Goal: Task Accomplishment & Management: Use online tool/utility

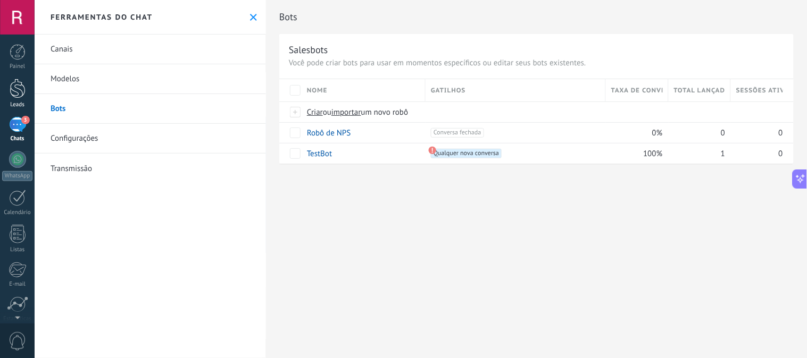
click at [22, 89] on div at bounding box center [18, 89] width 16 height 20
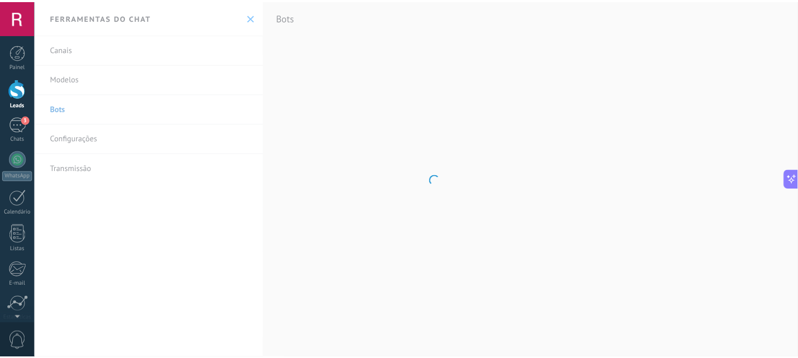
scroll to position [217, 0]
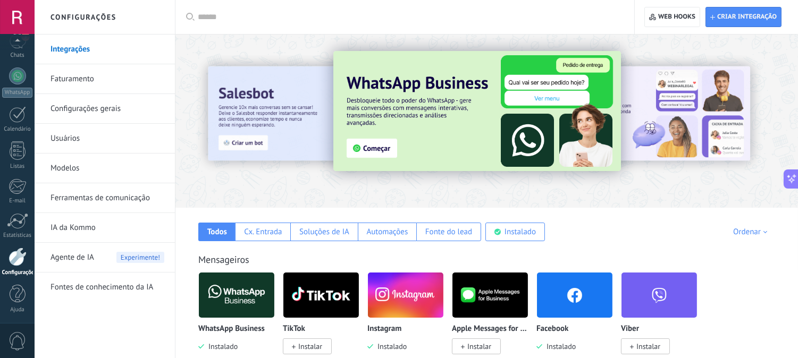
click at [73, 164] on link "Modelos" at bounding box center [108, 169] width 114 height 30
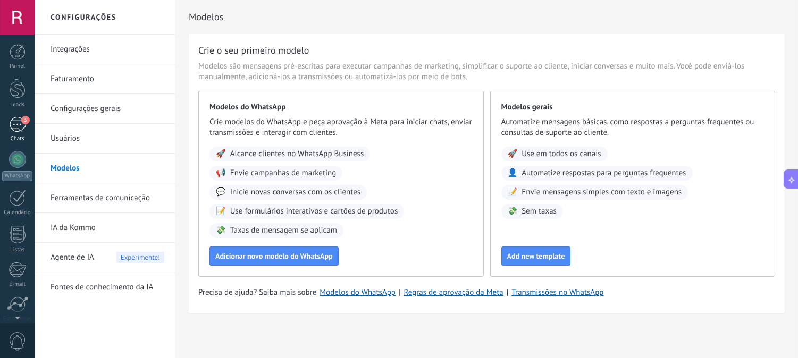
click at [22, 132] on div "3" at bounding box center [17, 124] width 17 height 15
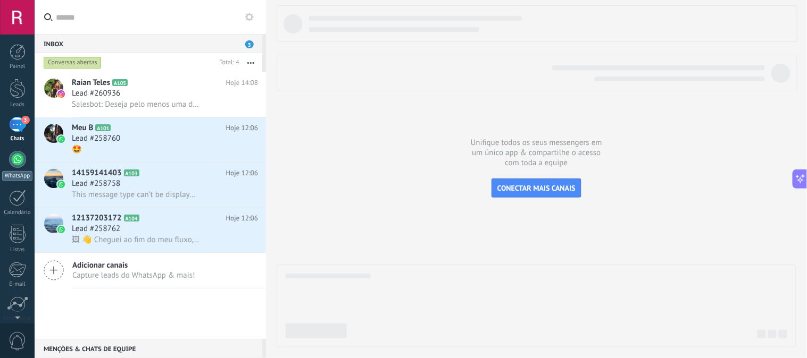
click at [19, 165] on div at bounding box center [17, 159] width 17 height 17
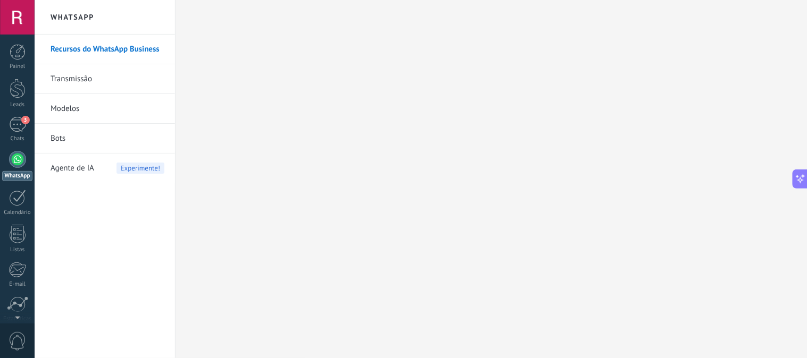
click at [64, 105] on link "Modelos" at bounding box center [108, 109] width 114 height 30
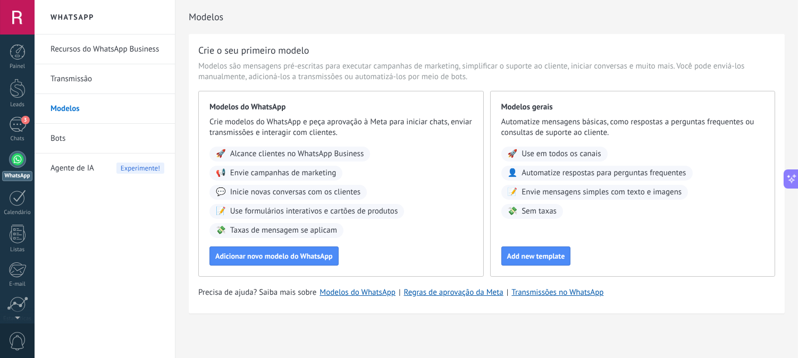
scroll to position [1, 0]
click at [61, 141] on link "Bots" at bounding box center [108, 139] width 114 height 30
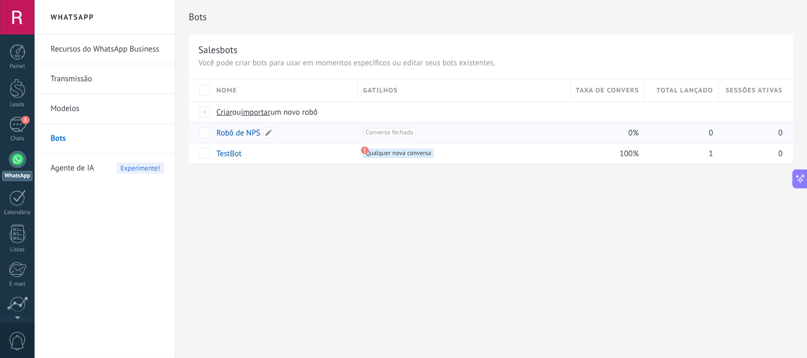
click at [231, 129] on link "Robô de NPS" at bounding box center [238, 133] width 44 height 10
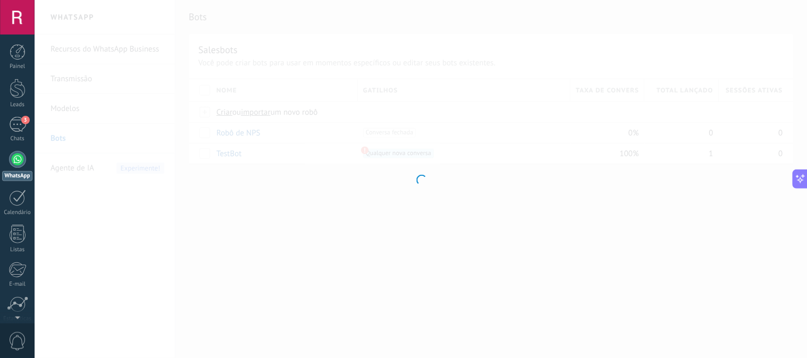
type input "**********"
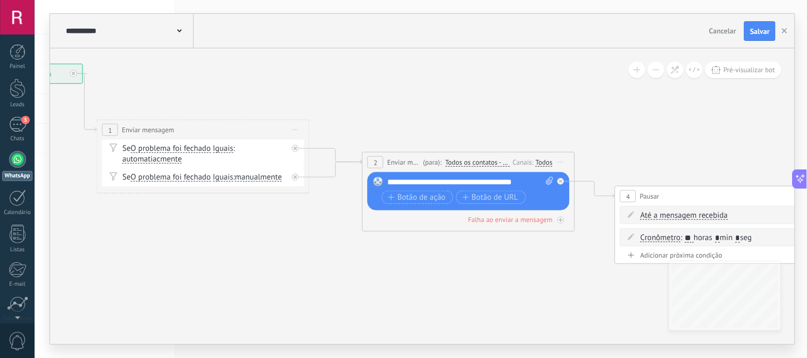
drag, startPoint x: 557, startPoint y: 297, endPoint x: 269, endPoint y: 232, distance: 295.4
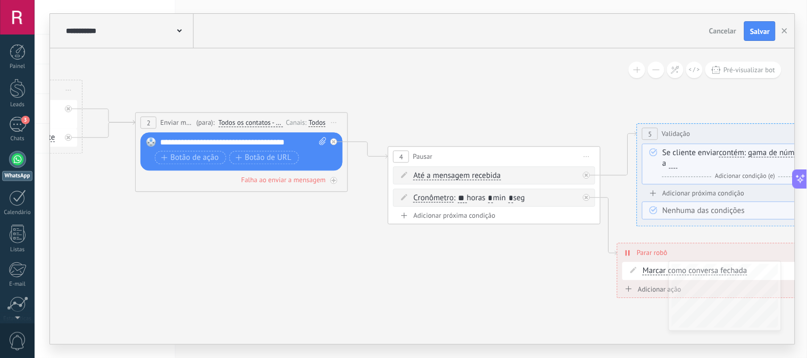
drag, startPoint x: 332, startPoint y: 254, endPoint x: 286, endPoint y: 243, distance: 47.3
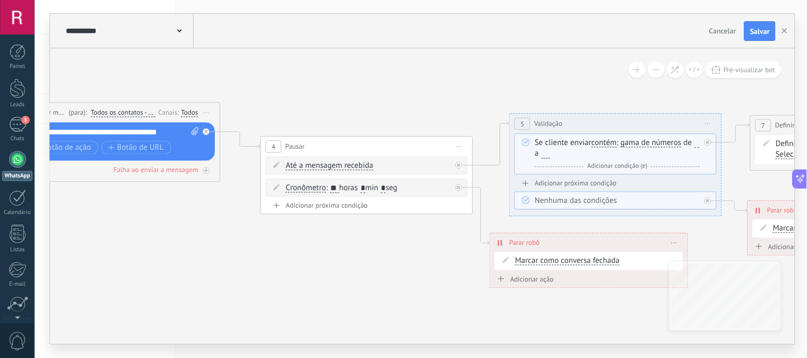
drag, startPoint x: 463, startPoint y: 247, endPoint x: 381, endPoint y: 247, distance: 81.9
click at [381, 247] on icon at bounding box center [780, 157] width 2816 height 816
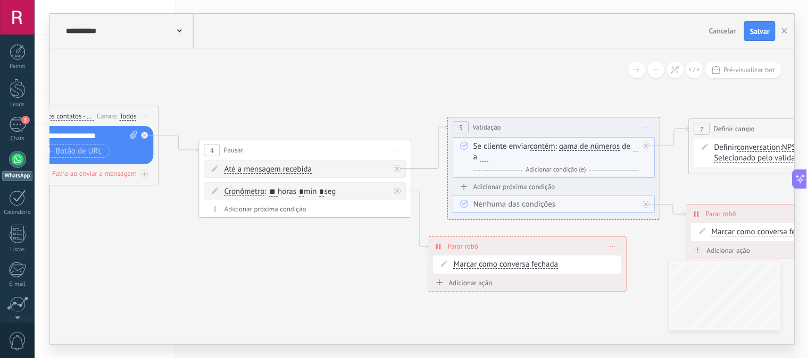
drag, startPoint x: 449, startPoint y: 248, endPoint x: 387, endPoint y: 251, distance: 61.8
click at [387, 251] on icon at bounding box center [719, 160] width 2816 height 816
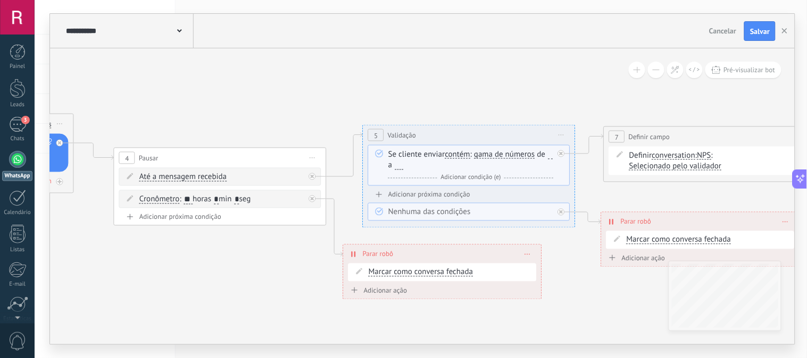
drag, startPoint x: 553, startPoint y: 305, endPoint x: 465, endPoint y: 313, distance: 88.6
click at [465, 313] on icon at bounding box center [634, 168] width 2816 height 816
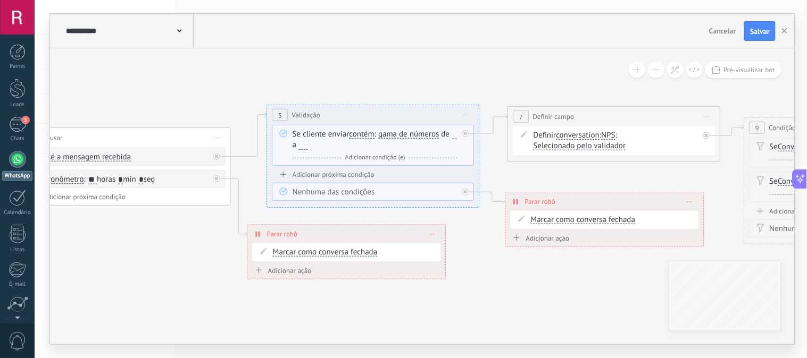
drag, startPoint x: 577, startPoint y: 275, endPoint x: 484, endPoint y: 254, distance: 94.8
click at [484, 254] on icon at bounding box center [538, 147] width 2816 height 816
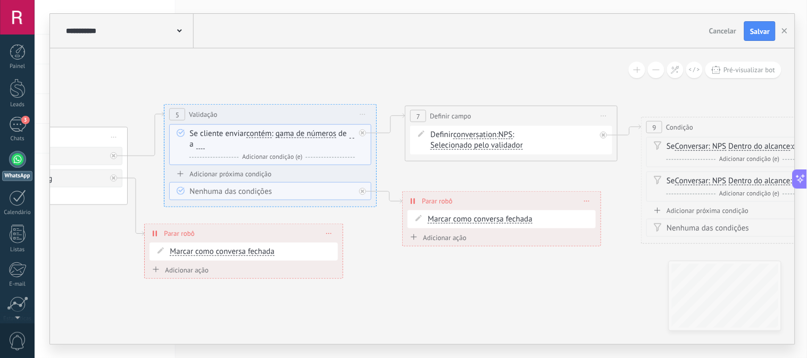
drag, startPoint x: 572, startPoint y: 270, endPoint x: 454, endPoint y: 267, distance: 117.5
click at [454, 267] on icon at bounding box center [436, 147] width 2816 height 816
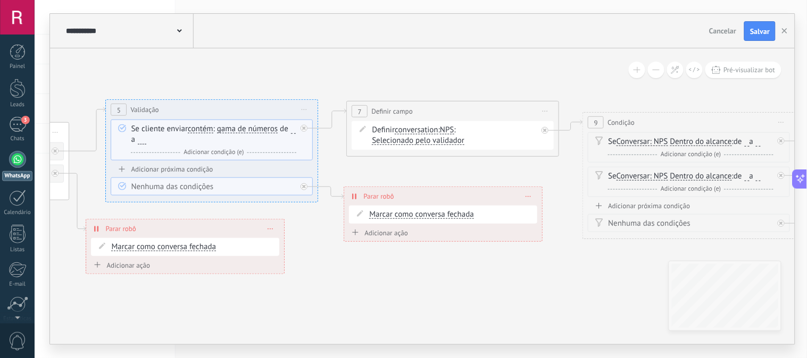
drag, startPoint x: 544, startPoint y: 283, endPoint x: 500, endPoint y: 280, distance: 43.7
click at [500, 280] on icon at bounding box center [377, 170] width 2816 height 872
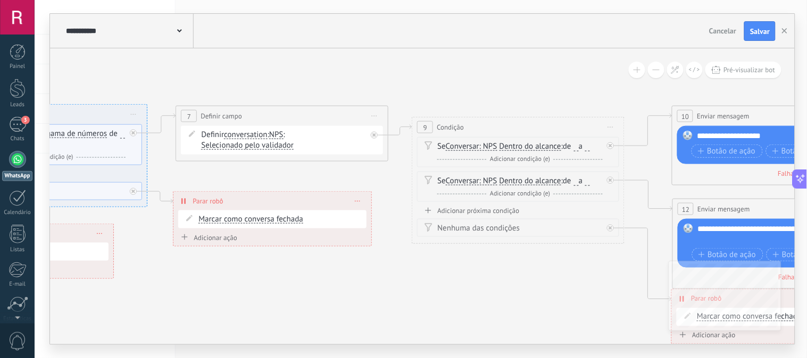
drag, startPoint x: 608, startPoint y: 273, endPoint x: 417, endPoint y: 278, distance: 190.9
click at [417, 278] on icon at bounding box center [206, 175] width 2816 height 872
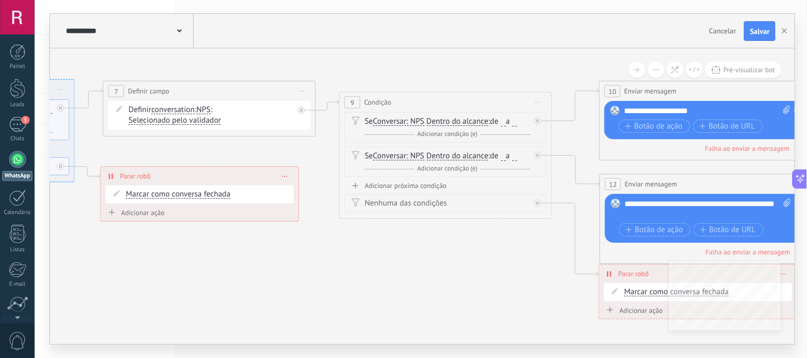
drag, startPoint x: 544, startPoint y: 299, endPoint x: 491, endPoint y: 274, distance: 58.3
click at [491, 274] on icon at bounding box center [134, 150] width 2816 height 872
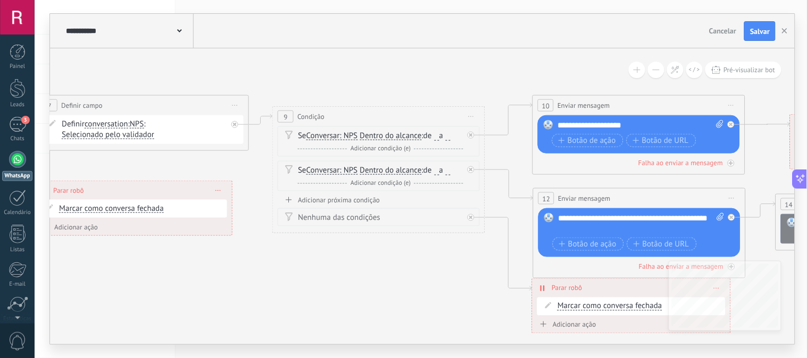
drag, startPoint x: 518, startPoint y: 255, endPoint x: 452, endPoint y: 269, distance: 67.9
click at [452, 269] on icon at bounding box center [67, 164] width 2816 height 872
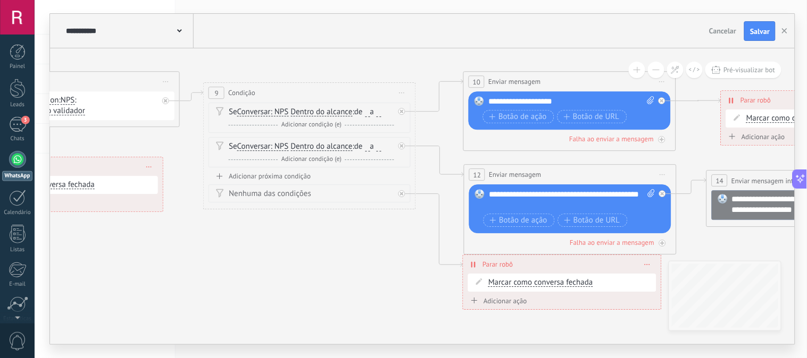
drag, startPoint x: 457, startPoint y: 282, endPoint x: 388, endPoint y: 258, distance: 73.1
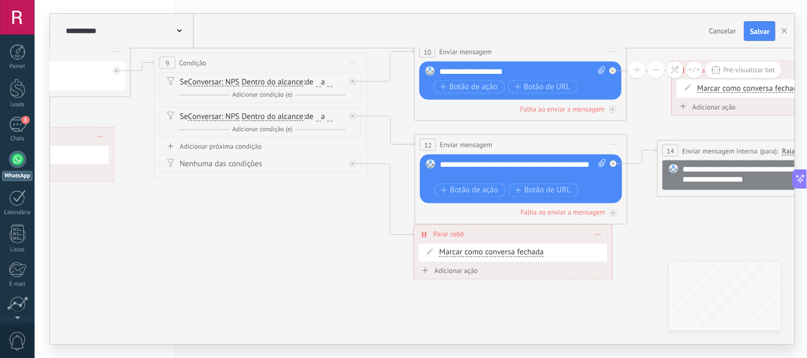
drag, startPoint x: 399, startPoint y: 282, endPoint x: 349, endPoint y: 252, distance: 58.0
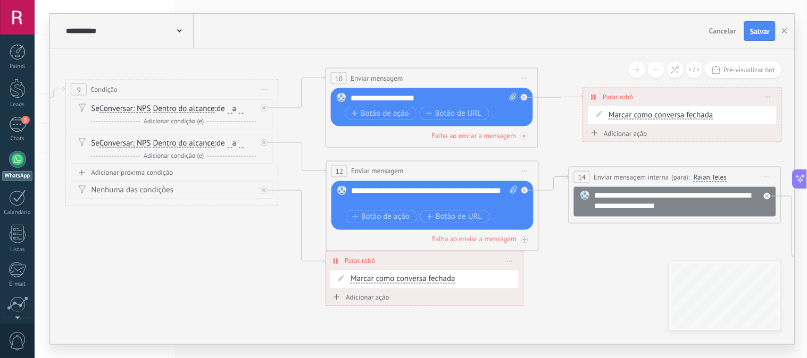
drag, startPoint x: 652, startPoint y: 246, endPoint x: 564, endPoint y: 272, distance: 92.2
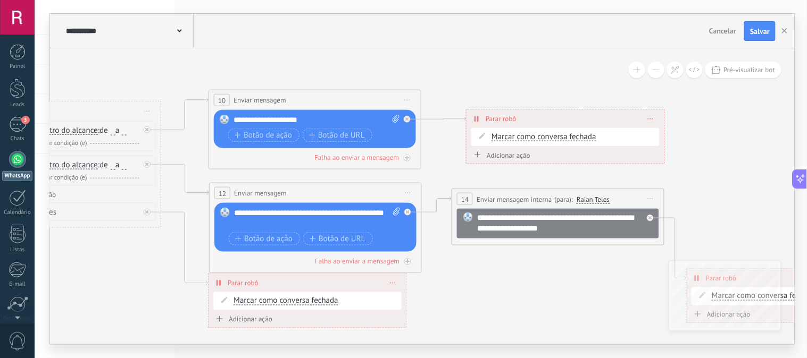
drag, startPoint x: 592, startPoint y: 248, endPoint x: 475, endPoint y: 270, distance: 119.0
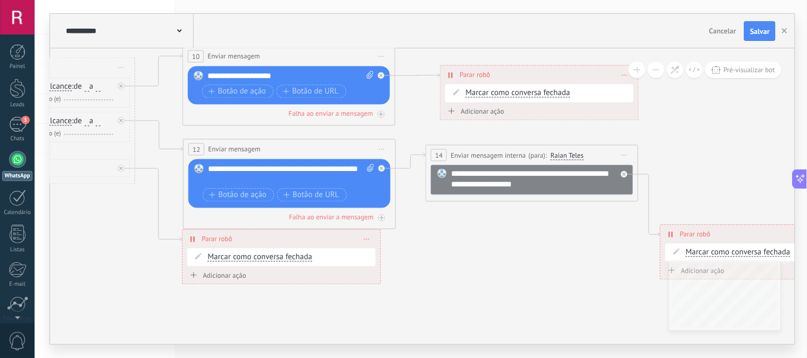
drag, startPoint x: 524, startPoint y: 279, endPoint x: 498, endPoint y: 235, distance: 50.8
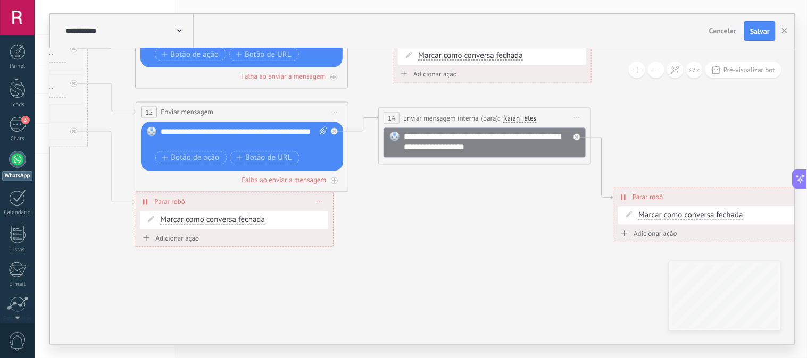
drag, startPoint x: 551, startPoint y: 270, endPoint x: 504, endPoint y: 232, distance: 60.2
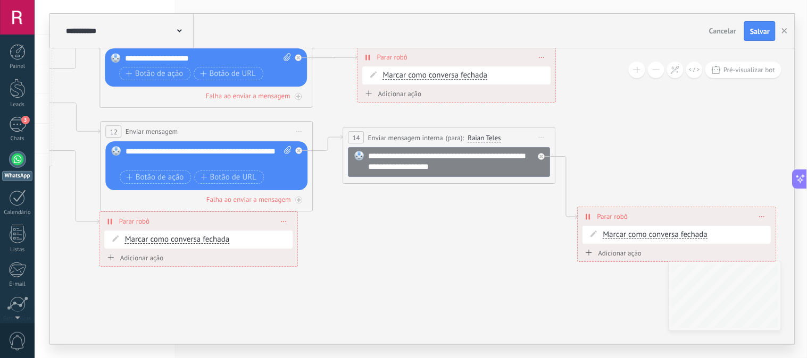
drag, startPoint x: 541, startPoint y: 231, endPoint x: 506, endPoint y: 251, distance: 40.2
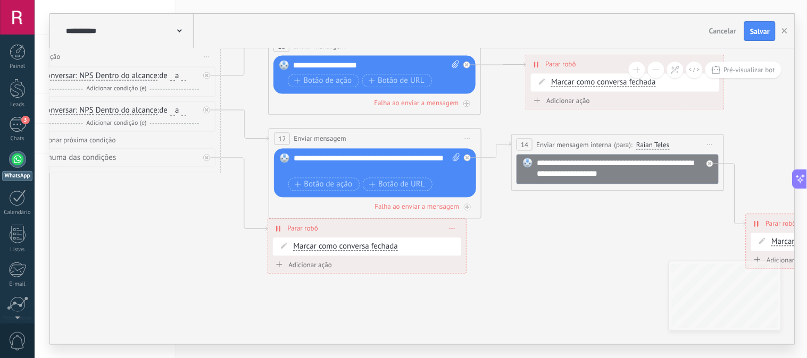
drag, startPoint x: 392, startPoint y: 278, endPoint x: 561, endPoint y: 284, distance: 168.7
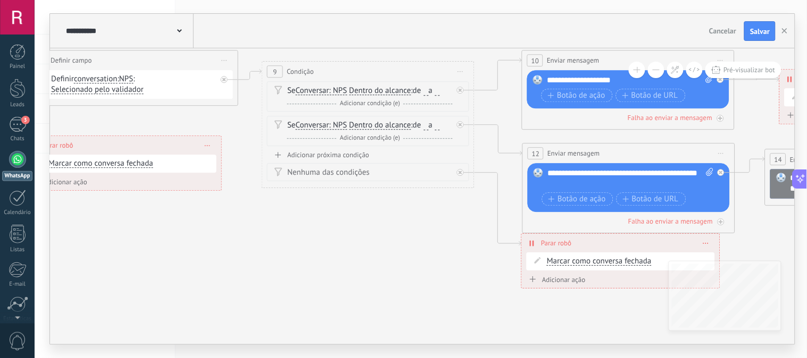
drag, startPoint x: 216, startPoint y: 290, endPoint x: 509, endPoint y: 302, distance: 293.2
click at [508, 303] on icon at bounding box center [56, 120] width 2816 height 872
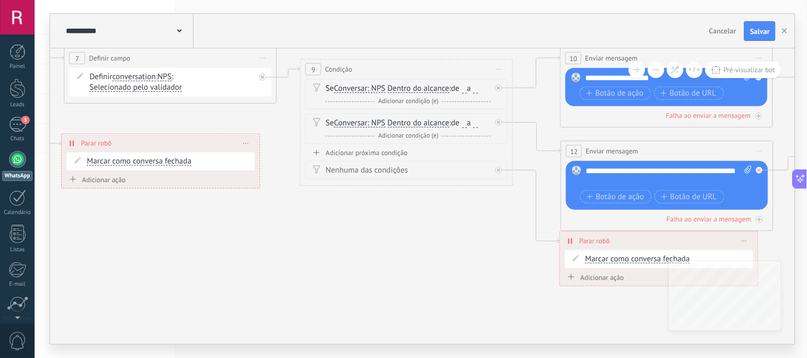
drag, startPoint x: 311, startPoint y: 279, endPoint x: 506, endPoint y: 287, distance: 194.8
click at [506, 287] on icon at bounding box center [94, 117] width 2816 height 872
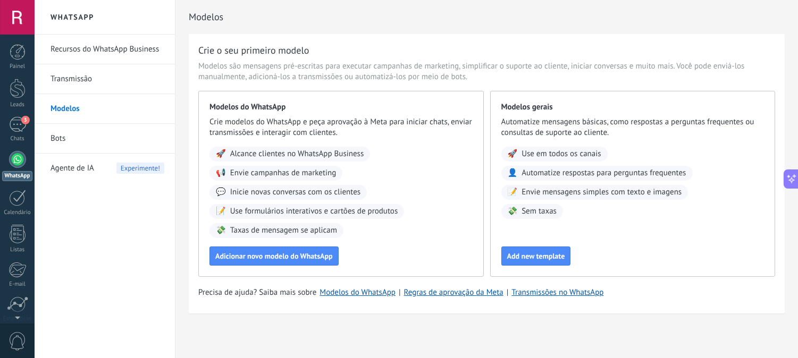
click at [45, 142] on li "Bots" at bounding box center [105, 139] width 140 height 30
click at [60, 138] on link "Bots" at bounding box center [108, 139] width 114 height 30
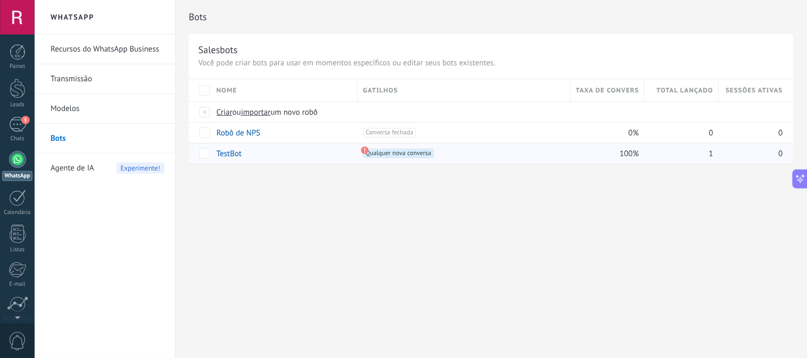
click at [234, 153] on link "TestBot" at bounding box center [228, 154] width 25 height 10
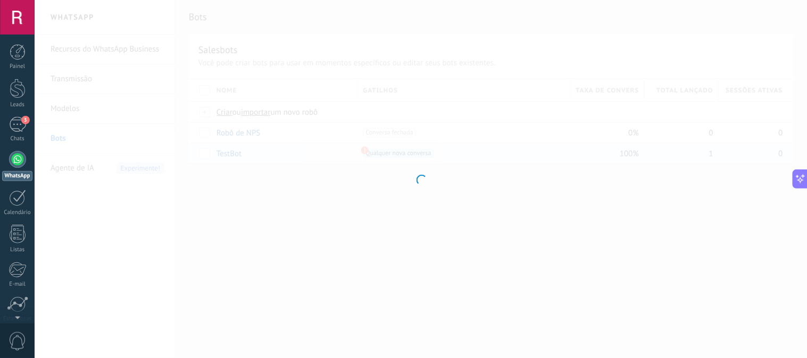
type input "*******"
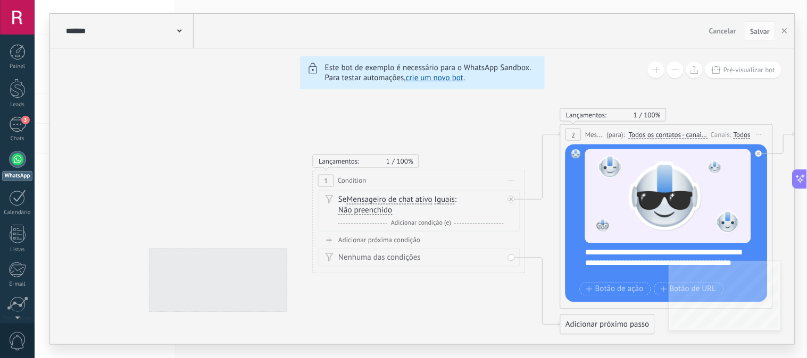
drag, startPoint x: 448, startPoint y: 147, endPoint x: 642, endPoint y: 156, distance: 193.8
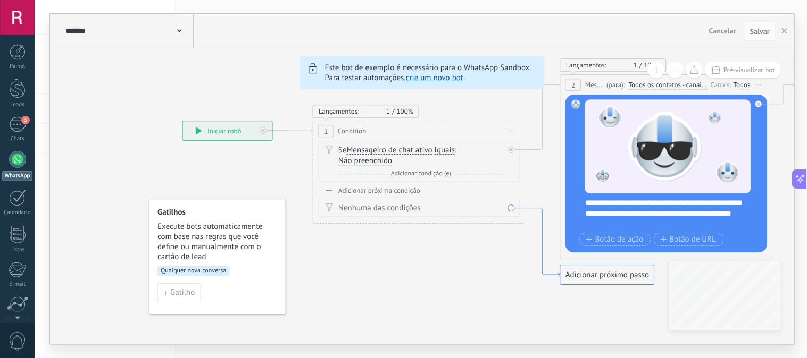
drag, startPoint x: 431, startPoint y: 309, endPoint x: 540, endPoint y: 259, distance: 119.9
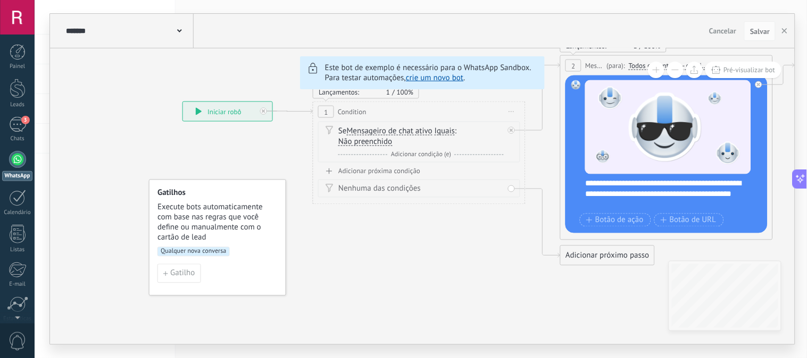
drag, startPoint x: 429, startPoint y: 278, endPoint x: 431, endPoint y: 258, distance: 19.7
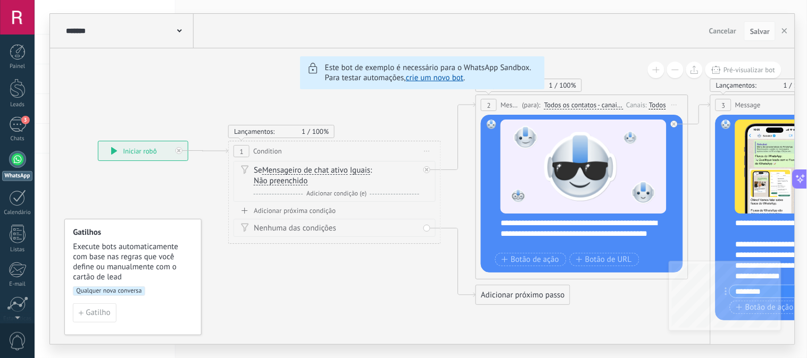
drag, startPoint x: 382, startPoint y: 271, endPoint x: 298, endPoint y: 310, distance: 92.8
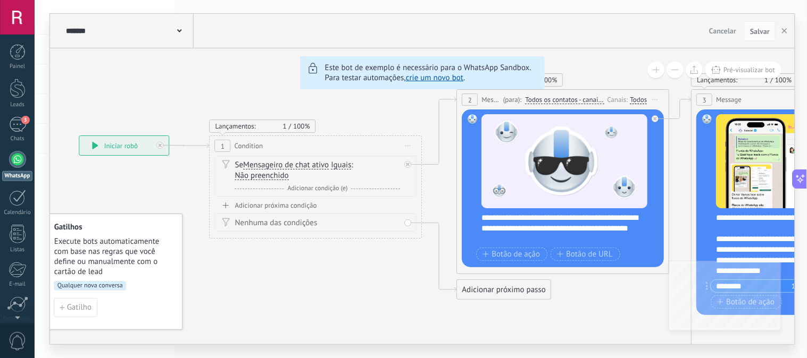
drag, startPoint x: 364, startPoint y: 310, endPoint x: 346, endPoint y: 305, distance: 19.4
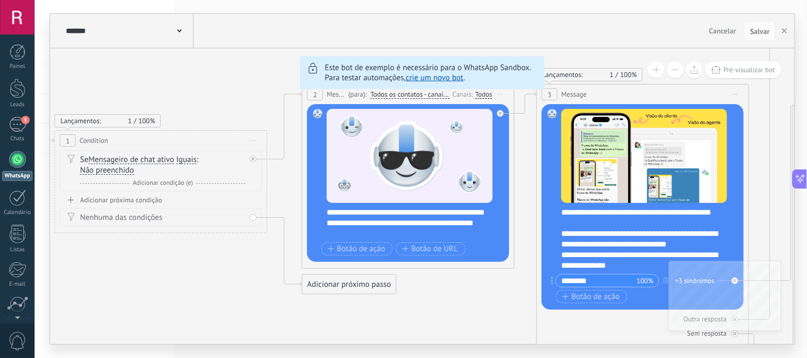
drag, startPoint x: 569, startPoint y: 323, endPoint x: 414, endPoint y: 318, distance: 155.3
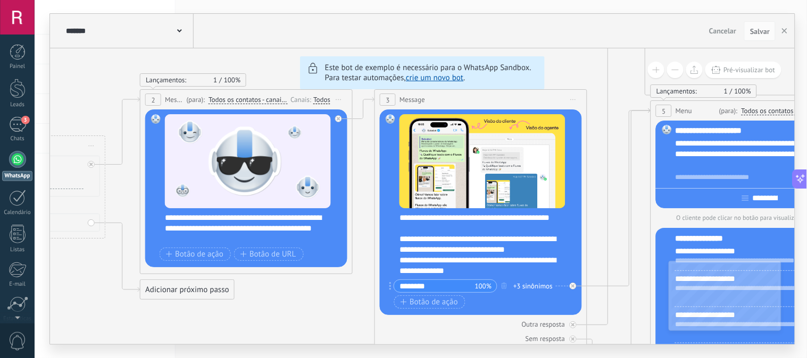
drag, startPoint x: 464, startPoint y: 309, endPoint x: 301, endPoint y: 314, distance: 162.8
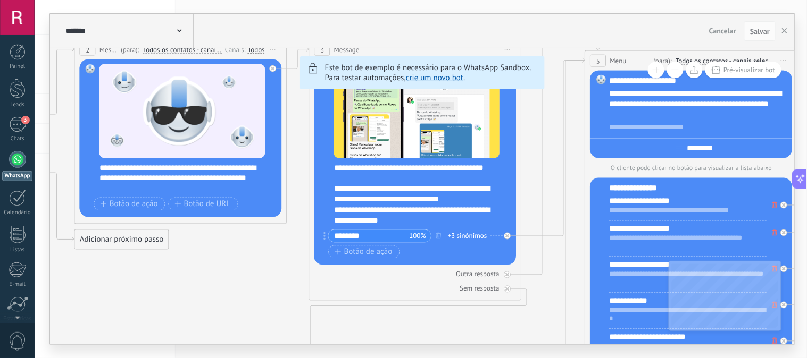
drag, startPoint x: 316, startPoint y: 314, endPoint x: 250, endPoint y: 263, distance: 83.4
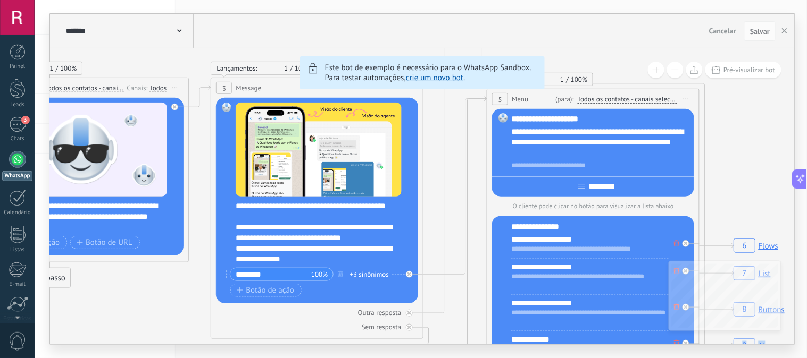
drag, startPoint x: 545, startPoint y: 288, endPoint x: 450, endPoint y: 348, distance: 112.7
click at [452, 351] on div "******* TestBot Cancelar Atualizar Cancelar Salvar 6 Flows 7 List 8 Buttons 9 A…" at bounding box center [421, 179] width 772 height 358
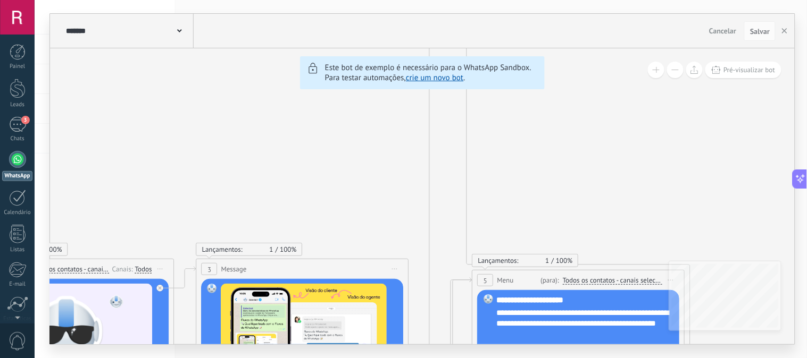
drag, startPoint x: 463, startPoint y: 155, endPoint x: 444, endPoint y: 312, distance: 158.5
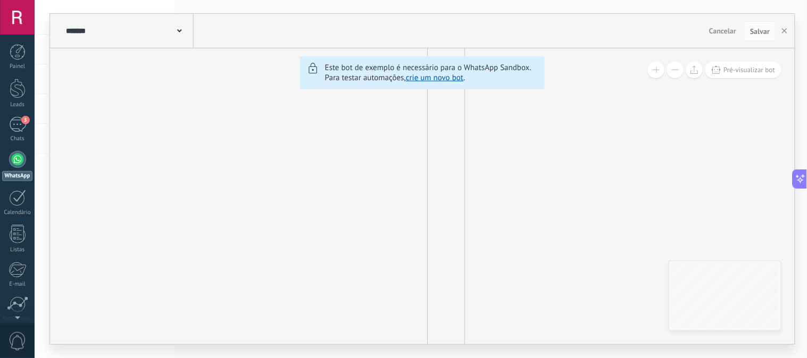
drag, startPoint x: 439, startPoint y: 190, endPoint x: 435, endPoint y: 372, distance: 182.4
click at [435, 358] on html ".abccls-1,.abccls-2{fill-rule:evenodd}.abccls-2{fill:#fff} .abfcls-1{fill:none}…" at bounding box center [403, 179] width 807 height 358
drag, startPoint x: 434, startPoint y: 229, endPoint x: 430, endPoint y: 149, distance: 79.9
drag, startPoint x: 433, startPoint y: 267, endPoint x: 431, endPoint y: 156, distance: 111.1
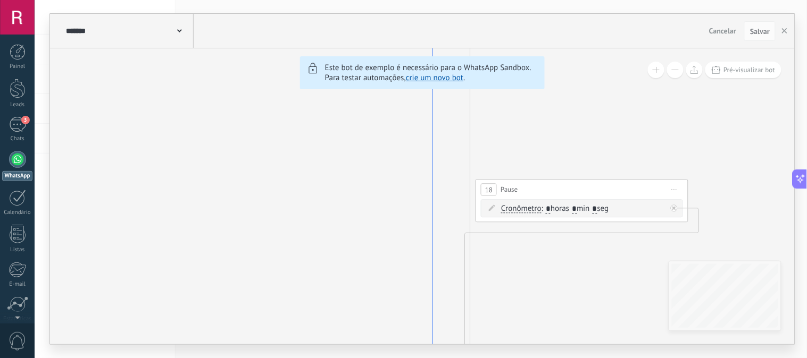
drag, startPoint x: 431, startPoint y: 142, endPoint x: 422, endPoint y: 189, distance: 48.1
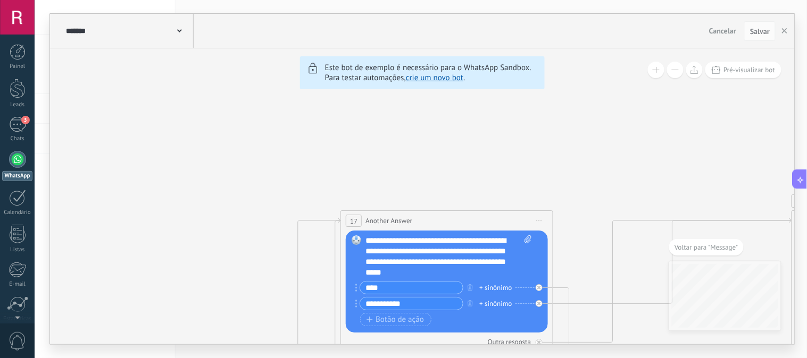
drag, startPoint x: 422, startPoint y: 189, endPoint x: 446, endPoint y: 168, distance: 31.6
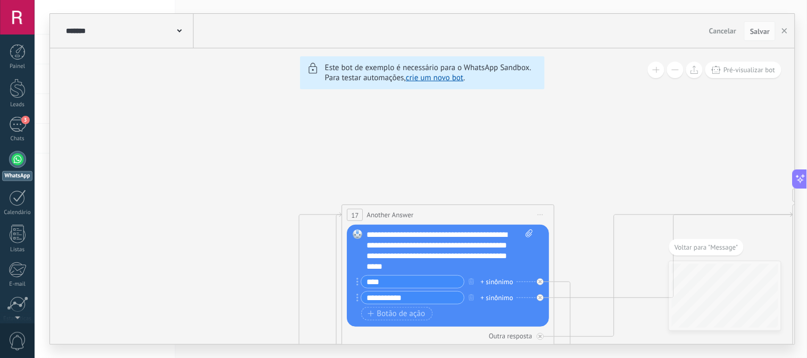
click at [676, 70] on span at bounding box center [674, 70] width 7 height 1
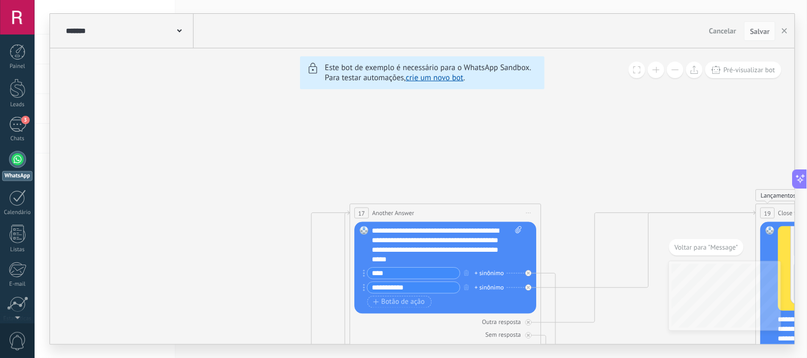
click at [676, 70] on span at bounding box center [674, 70] width 7 height 1
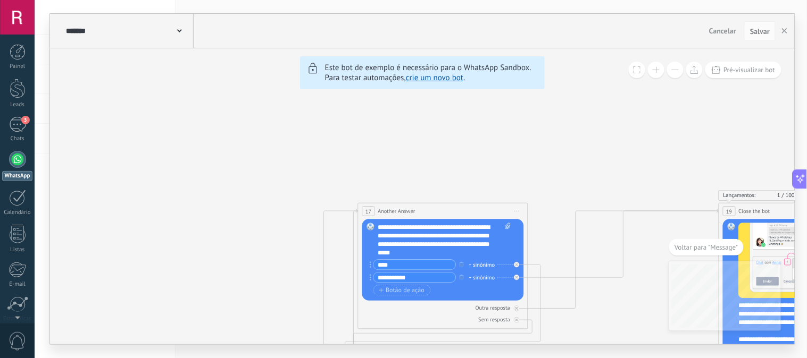
click at [676, 70] on span at bounding box center [674, 70] width 7 height 1
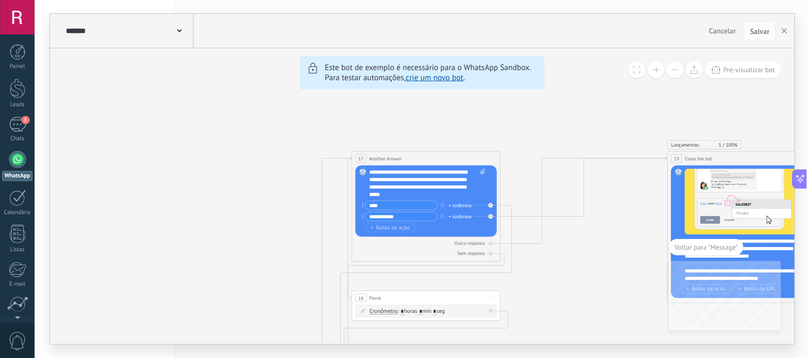
drag, startPoint x: 589, startPoint y: 184, endPoint x: 575, endPoint y: 133, distance: 52.4
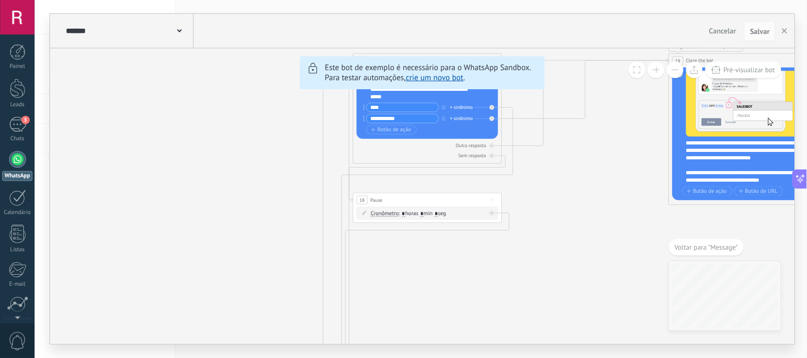
drag, startPoint x: 570, startPoint y: 299, endPoint x: 572, endPoint y: 184, distance: 114.3
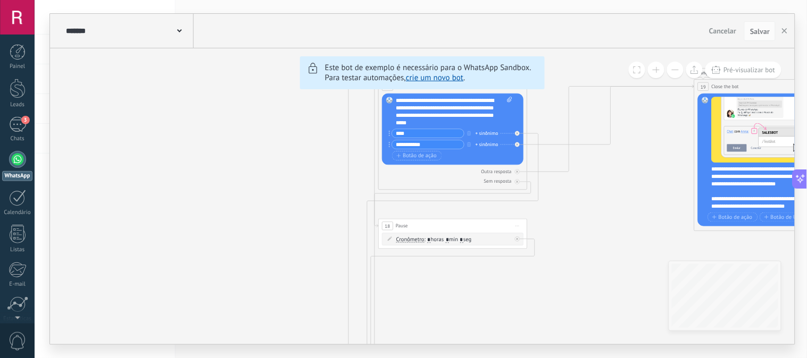
drag, startPoint x: 591, startPoint y: 177, endPoint x: 616, endPoint y: 219, distance: 48.6
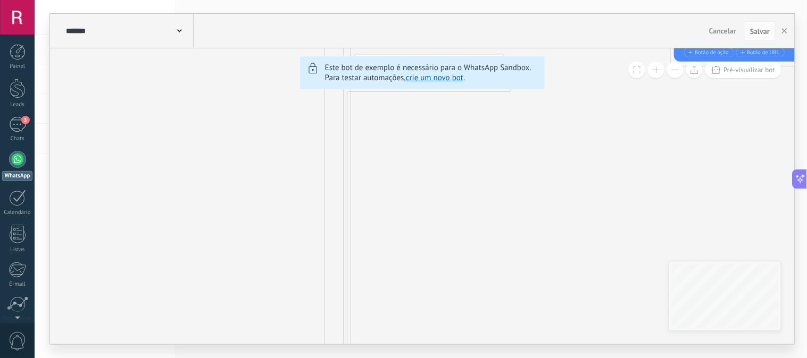
drag, startPoint x: 572, startPoint y: 273, endPoint x: 549, endPoint y: 6, distance: 267.8
click at [549, 12] on div "**********" at bounding box center [421, 179] width 772 height 358
drag, startPoint x: 500, startPoint y: 241, endPoint x: 534, endPoint y: 40, distance: 203.7
click at [534, 44] on div "**********" at bounding box center [422, 179] width 744 height 331
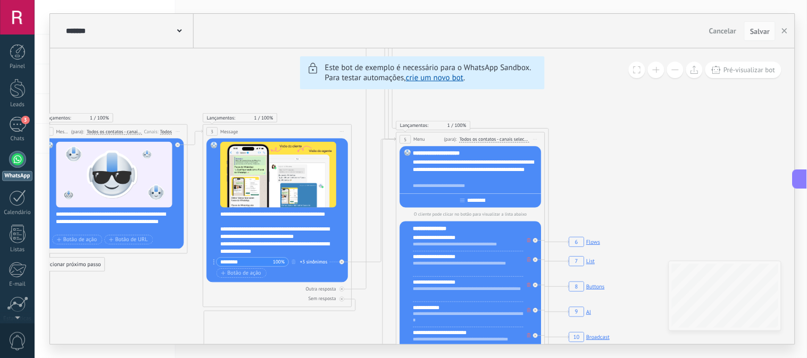
drag, startPoint x: 511, startPoint y: 183, endPoint x: 517, endPoint y: 105, distance: 78.4
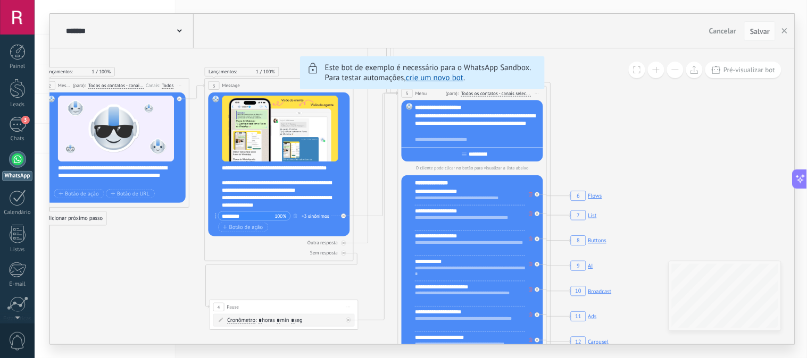
drag, startPoint x: 572, startPoint y: 187, endPoint x: 573, endPoint y: 141, distance: 46.3
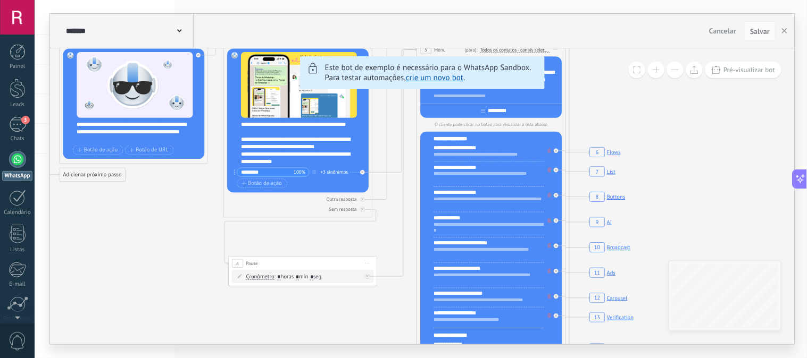
drag, startPoint x: 615, startPoint y: 155, endPoint x: 634, endPoint y: 112, distance: 47.6
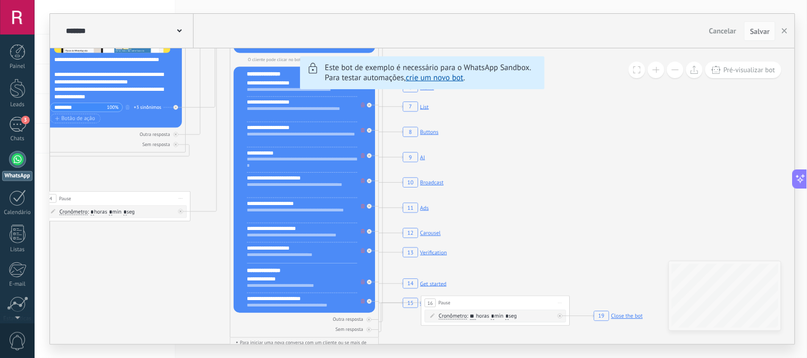
drag, startPoint x: 661, startPoint y: 181, endPoint x: 474, endPoint y: 115, distance: 197.7
click at [474, 115] on icon "6 Flows 7 List 8 Buttons 9 AI 10 Broadcast 11 Ads 12 Carousel 13 Verification 1…" at bounding box center [698, 72] width 2550 height 2316
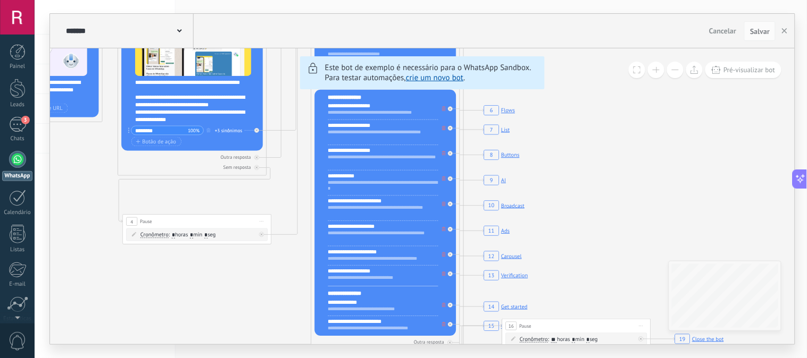
drag, startPoint x: 514, startPoint y: 206, endPoint x: 595, endPoint y: 230, distance: 84.6
click at [595, 230] on icon "6 Flows 7 List 8 Buttons 9 AI 10 Broadcast 11 Ads 12 Carousel 13 Verification 1…" at bounding box center [778, 95] width 2550 height 2316
